Goal: Find contact information: Find contact information

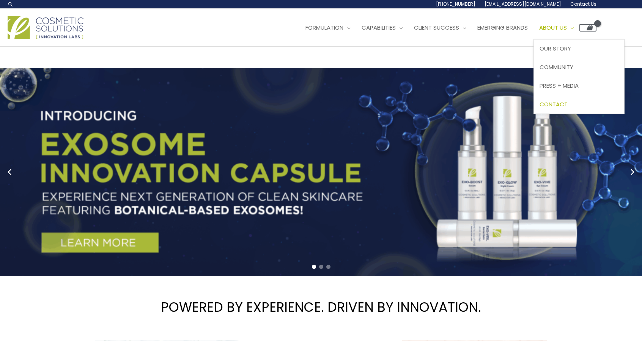
click at [568, 104] on span "Contact" at bounding box center [554, 104] width 28 height 8
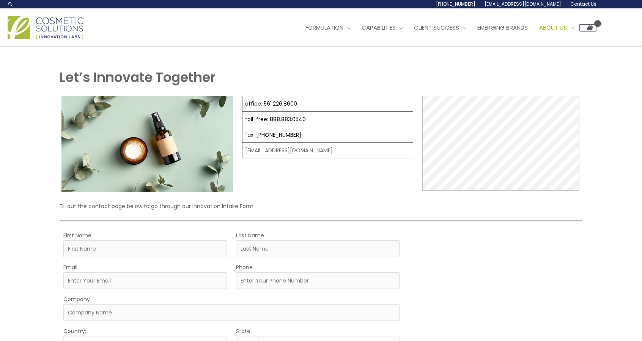
click at [369, 82] on h1 "Let’s Innovate Together" at bounding box center [321, 77] width 523 height 19
drag, startPoint x: 309, startPoint y: 121, endPoint x: 244, endPoint y: 107, distance: 66.0
click at [244, 107] on tbody "office: 561.226.8600 toll-free: [PHONE_NUMBER] fax: [PHONE_NUMBER] [EMAIL_ADDRE…" at bounding box center [327, 127] width 171 height 62
click at [0, 146] on div "Let’s Innovate Together office: 561.226.8600 toll-free: [PHONE_NUMBER] fax: [PH…" at bounding box center [321, 278] width 642 height 463
click at [481, 79] on h1 "Let’s Innovate Together" at bounding box center [321, 77] width 523 height 19
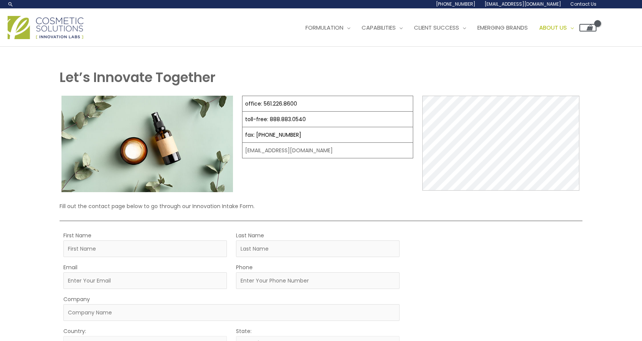
click at [600, 70] on div "Let’s Innovate Together office: 561.226.8600 toll-free: [PHONE_NUMBER] fax: [PH…" at bounding box center [321, 278] width 642 height 463
click at [37, 100] on div "Let’s Innovate Together office: 561.226.8600 toll-free: [PHONE_NUMBER] fax: [PH…" at bounding box center [321, 278] width 642 height 463
drag, startPoint x: 59, startPoint y: 77, endPoint x: 234, endPoint y: 76, distance: 174.9
click at [234, 76] on h1 "Let’s Innovate Together" at bounding box center [321, 77] width 523 height 19
click at [280, 76] on h1 "Let’s Innovate Together" at bounding box center [321, 77] width 523 height 19
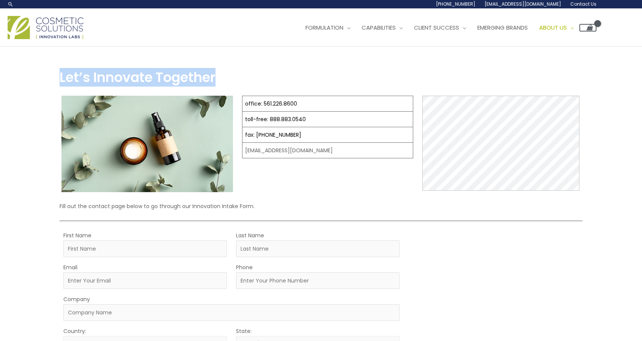
drag, startPoint x: 223, startPoint y: 80, endPoint x: 47, endPoint y: 78, distance: 175.7
click at [47, 78] on div "Let’s Innovate Together office: 561.226.8600 toll-free: [PHONE_NUMBER] fax: [PH…" at bounding box center [321, 278] width 642 height 463
click at [319, 62] on div "Let’s Innovate Together office: 561.226.8600 toll-free: [PHONE_NUMBER] fax: [PH…" at bounding box center [321, 278] width 471 height 463
click at [37, 74] on div "Let’s Innovate Together office: 561.226.8600 toll-free: [PHONE_NUMBER] fax: [PH…" at bounding box center [321, 278] width 642 height 463
click at [0, 178] on div "Let’s Innovate Together office: 561.226.8600 toll-free: [PHONE_NUMBER] fax: [PH…" at bounding box center [321, 278] width 642 height 463
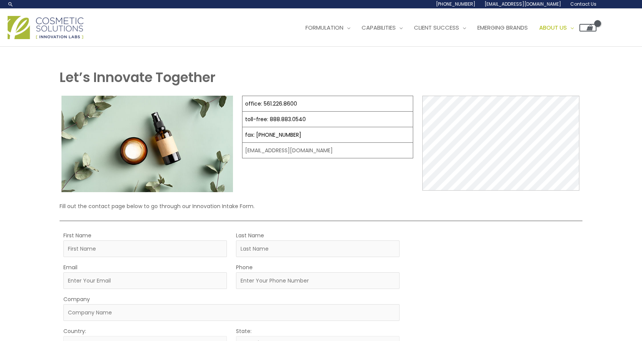
click at [292, 71] on h1 "Let’s Innovate Together" at bounding box center [321, 77] width 523 height 19
